Goal: Task Accomplishment & Management: Use online tool/utility

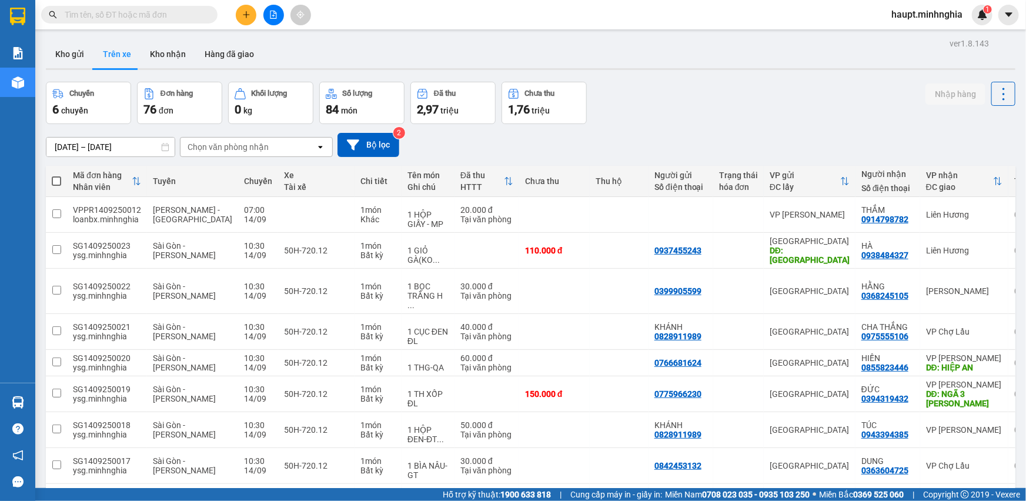
click at [271, 11] on icon "file-add" at bounding box center [273, 15] width 8 height 8
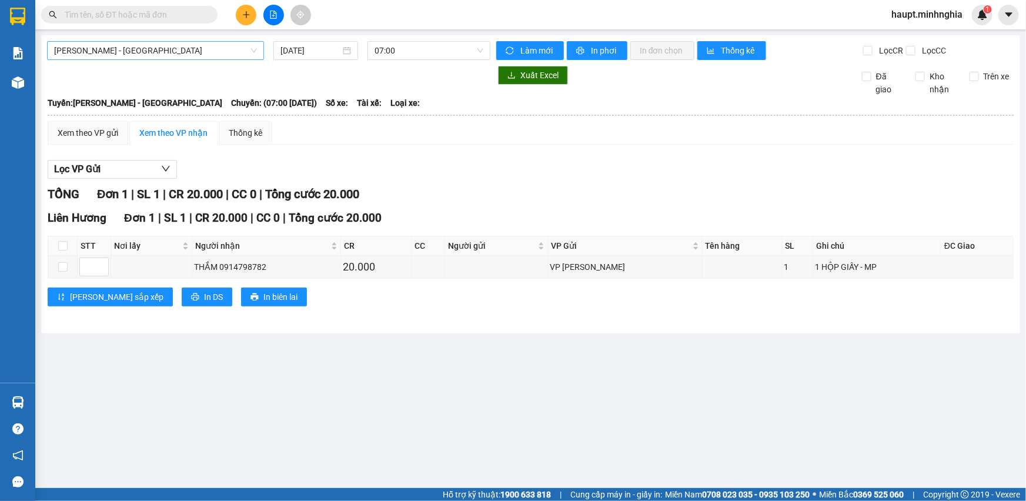
click at [188, 44] on span "[PERSON_NAME] - [GEOGRAPHIC_DATA]" at bounding box center [155, 51] width 203 height 18
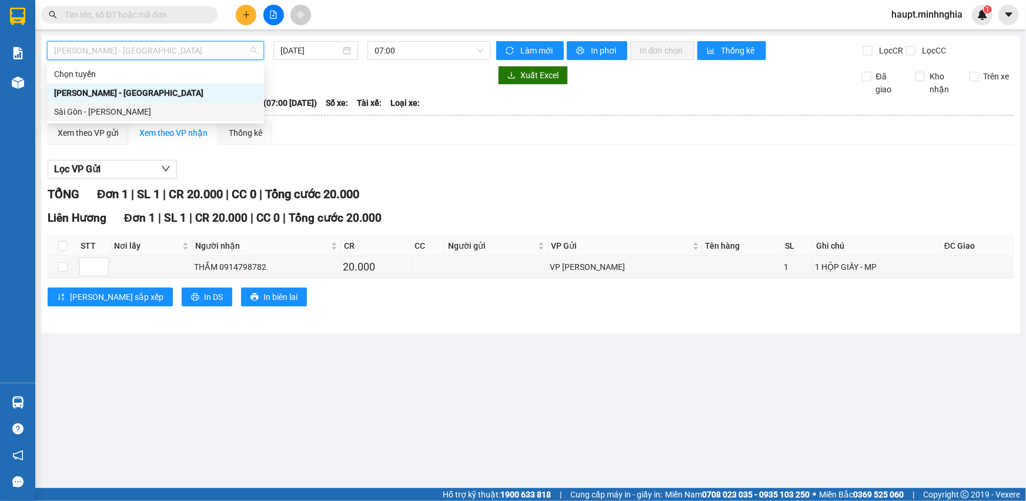
click at [184, 110] on div "Sài Gòn - [PERSON_NAME]" at bounding box center [155, 111] width 203 height 13
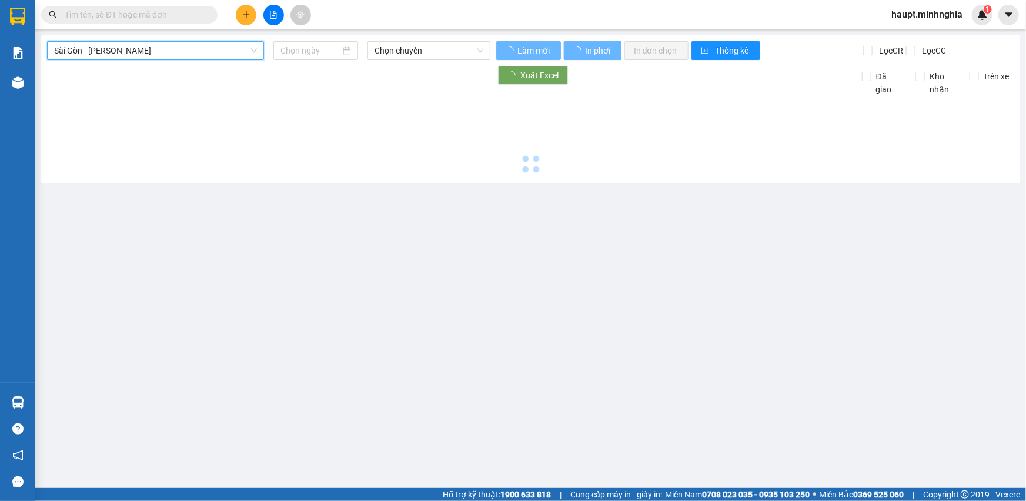
type input "[DATE]"
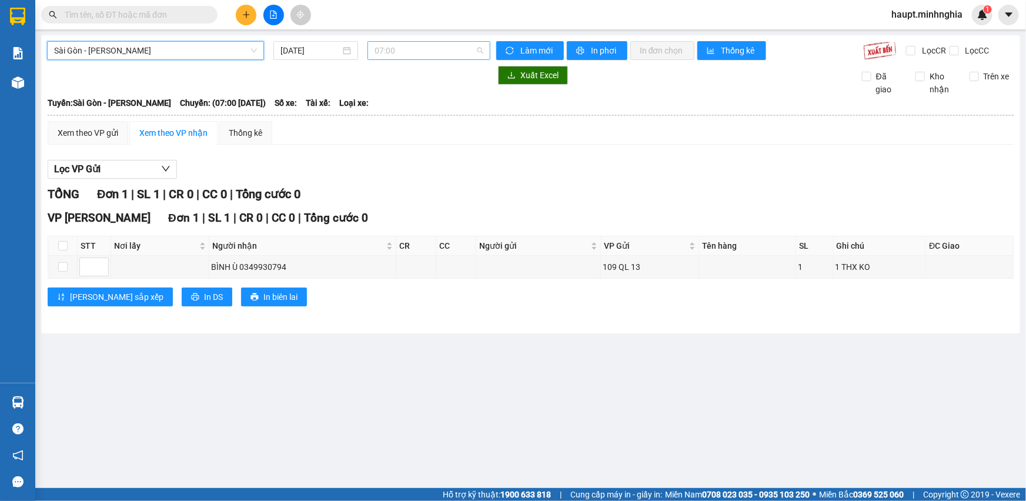
click at [429, 48] on span "07:00" at bounding box center [429, 51] width 109 height 18
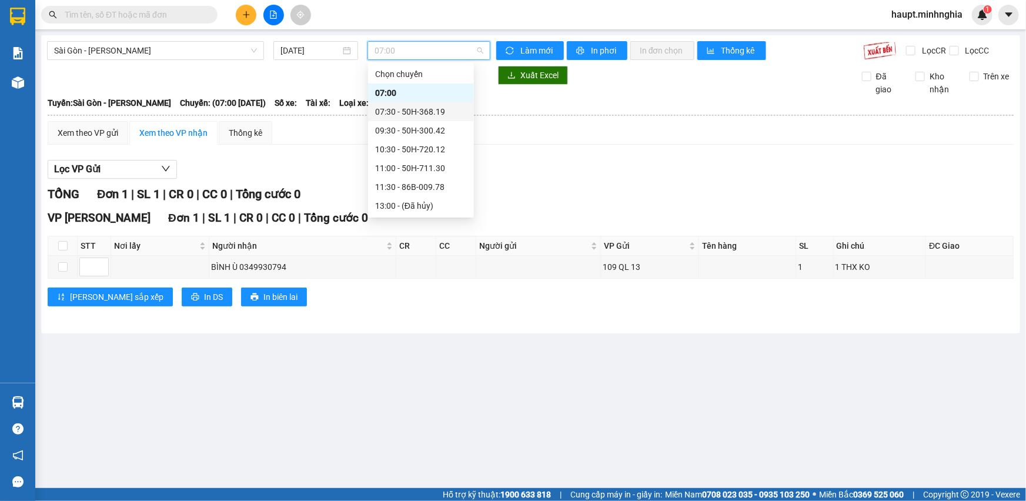
click at [439, 112] on div "07:30 - 50H-368.19" at bounding box center [421, 111] width 92 height 13
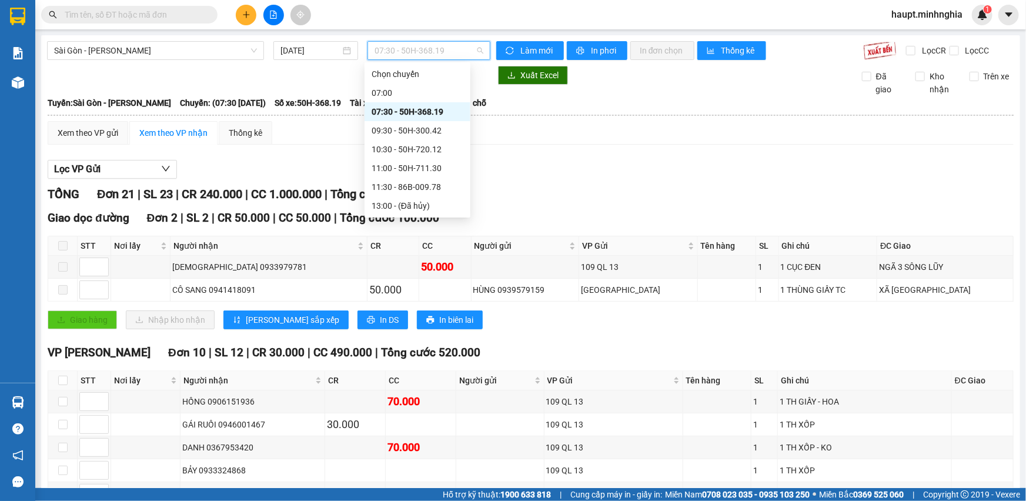
click at [465, 59] on span "07:30 - 50H-368.19" at bounding box center [429, 51] width 109 height 18
